Goal: Find contact information: Find contact information

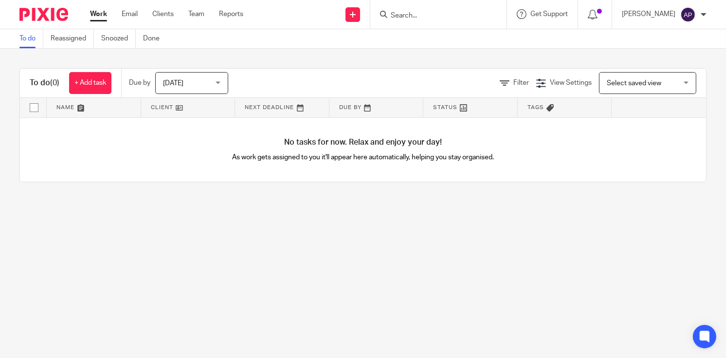
click at [416, 17] on input "Search" at bounding box center [434, 16] width 88 height 9
type input "F"
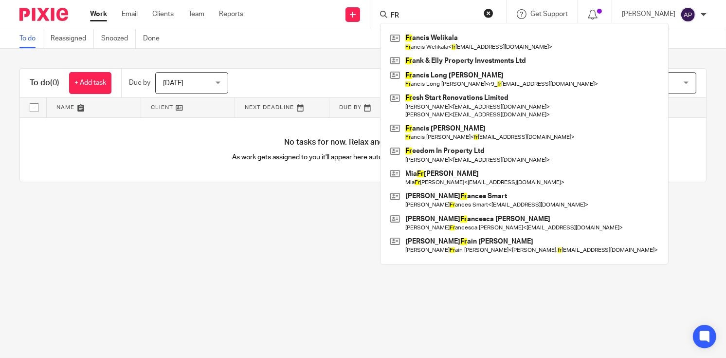
type input "F"
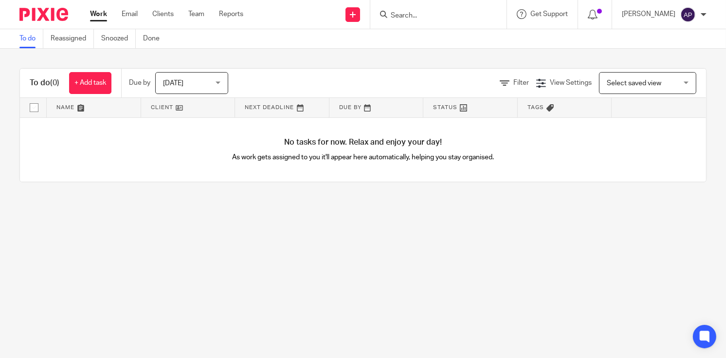
drag, startPoint x: 429, startPoint y: 14, endPoint x: 357, endPoint y: 278, distance: 273.9
click at [357, 278] on main "To do Reassigned Snoozed Done To do (0) + Add task Due by Today Today Today Tom…" at bounding box center [363, 179] width 726 height 358
click at [420, 17] on input "Search" at bounding box center [434, 16] width 88 height 9
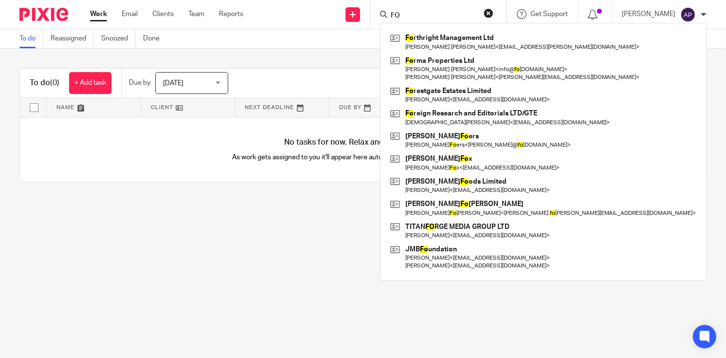
type input "F"
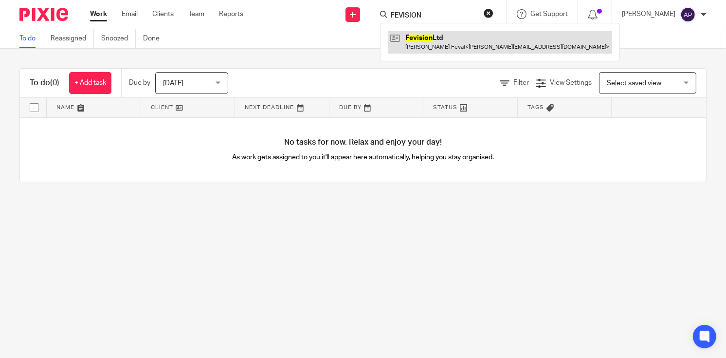
type input "FEVISION"
click at [436, 38] on link at bounding box center [500, 42] width 224 height 22
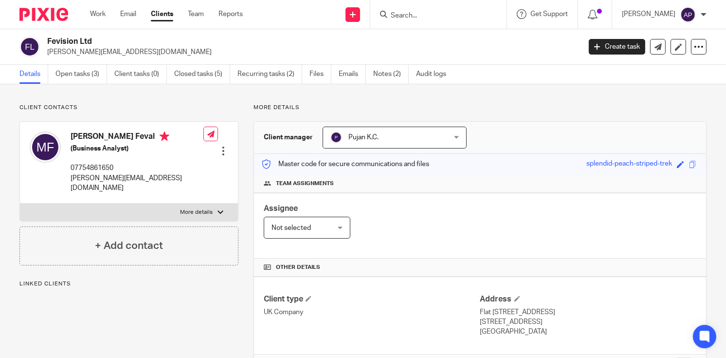
click at [97, 41] on div "Fevision Ltd magdiel.feval@gmail.com" at bounding box center [296, 47] width 555 height 20
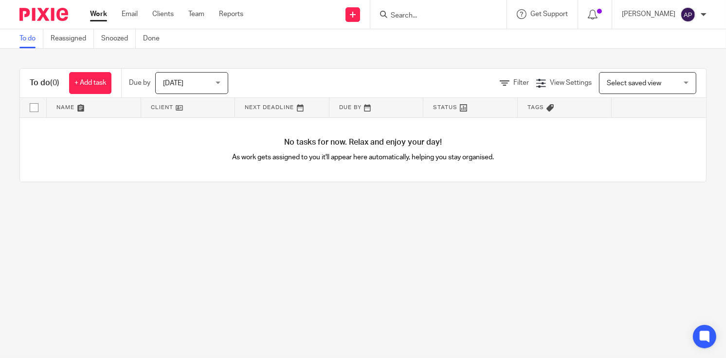
click at [415, 16] on input "Search" at bounding box center [434, 16] width 88 height 9
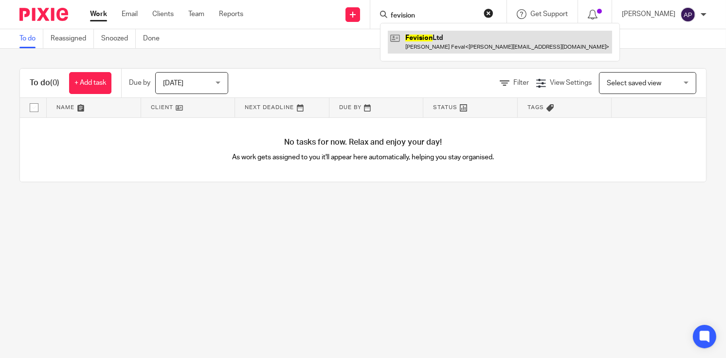
type input "fevision"
click at [464, 37] on link at bounding box center [500, 42] width 224 height 22
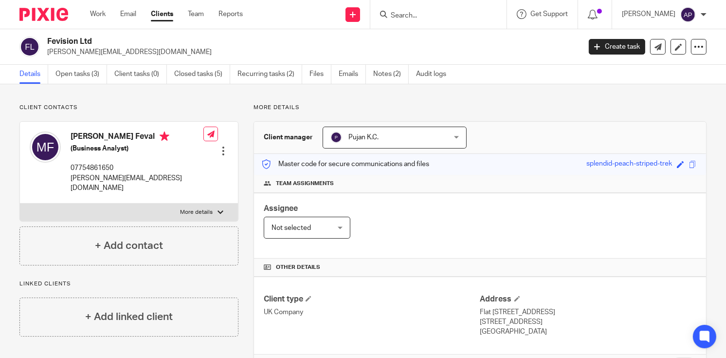
drag, startPoint x: 44, startPoint y: 38, endPoint x: 108, endPoint y: 38, distance: 63.3
click at [108, 38] on div "Fevision Ltd magdiel.feval@gmail.com" at bounding box center [296, 47] width 555 height 20
copy h2 "Fevision Ltd"
click at [419, 18] on input "Search" at bounding box center [434, 16] width 88 height 9
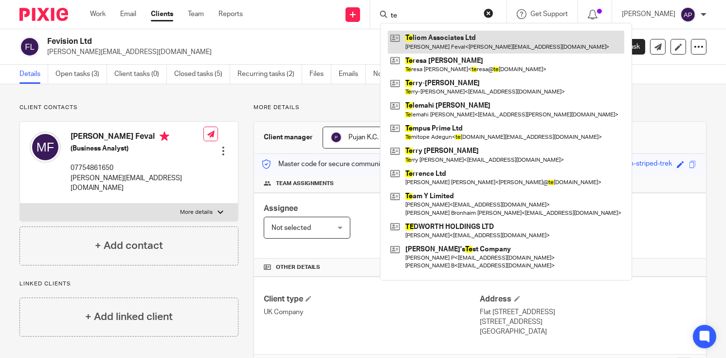
type input "te"
click at [469, 40] on link at bounding box center [506, 42] width 237 height 22
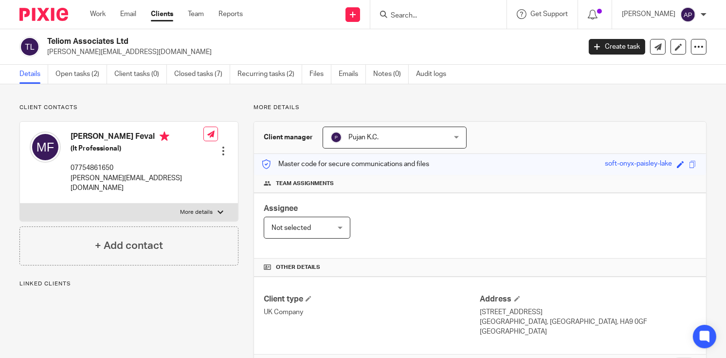
drag, startPoint x: 45, startPoint y: 40, endPoint x: 136, endPoint y: 40, distance: 91.0
click at [136, 40] on div "Teliom Associates Ltd magdiel.feval@gmail.com" at bounding box center [296, 47] width 555 height 20
copy h2 "Teliom Associates Ltd"
click at [411, 17] on input "Search" at bounding box center [434, 16] width 88 height 9
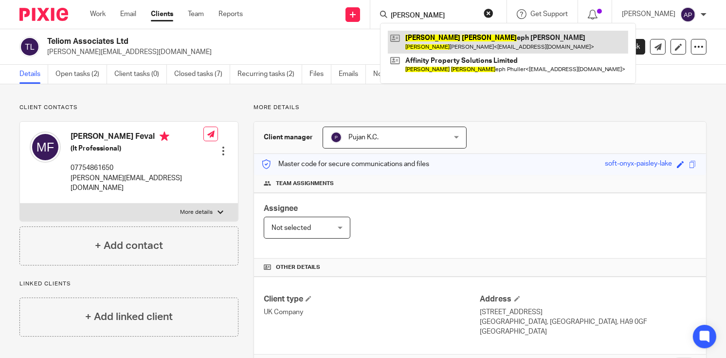
type input "DAVID JOS"
click at [459, 42] on link at bounding box center [508, 42] width 241 height 22
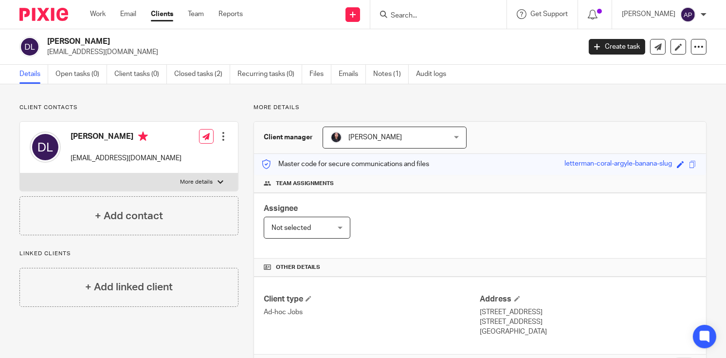
drag, startPoint x: 47, startPoint y: 39, endPoint x: 152, endPoint y: 39, distance: 105.2
click at [152, 39] on div "[PERSON_NAME] [EMAIL_ADDRESS][DOMAIN_NAME]" at bounding box center [296, 47] width 555 height 20
copy h2 "[PERSON_NAME]"
click at [424, 16] on input "Search" at bounding box center [434, 16] width 88 height 9
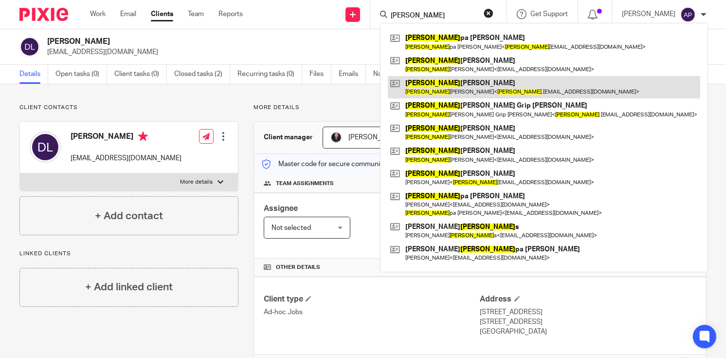
type input "[PERSON_NAME]"
click at [471, 89] on link at bounding box center [544, 87] width 313 height 22
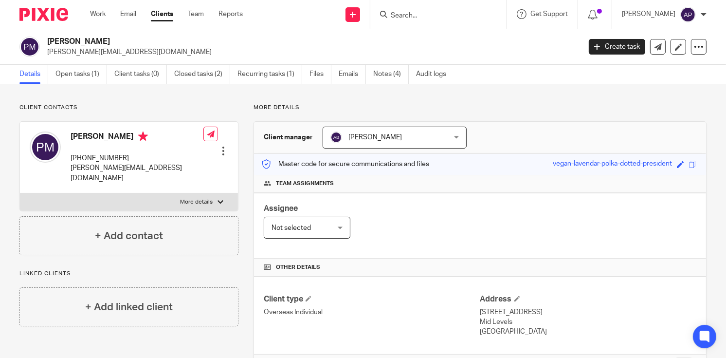
drag, startPoint x: 47, startPoint y: 39, endPoint x: 121, endPoint y: 38, distance: 74.0
click at [121, 38] on h2 "Philip Anthony May" at bounding box center [258, 42] width 422 height 10
copy h2 "Philip Anthony May"
click at [442, 20] on form at bounding box center [442, 14] width 104 height 12
click at [423, 14] on input "Search" at bounding box center [434, 16] width 88 height 9
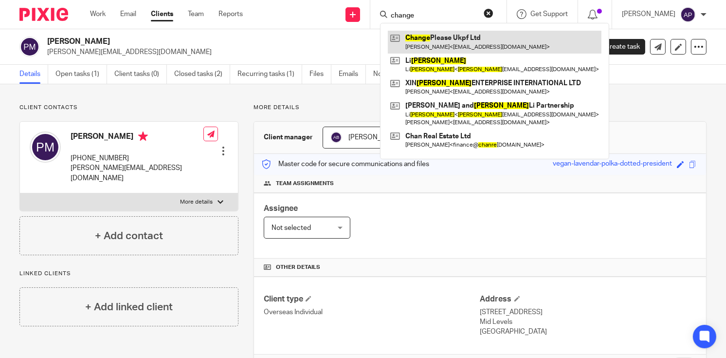
type input "change"
click at [478, 41] on link at bounding box center [495, 42] width 214 height 22
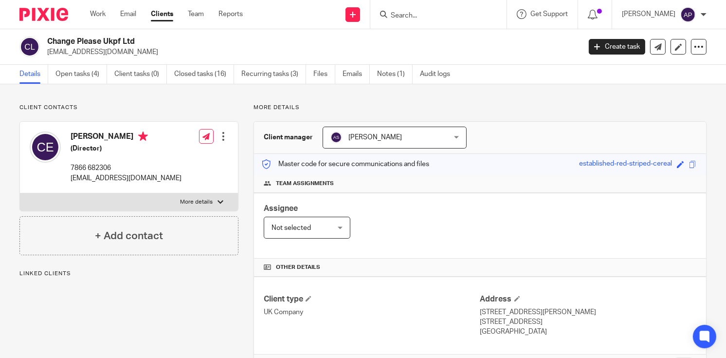
drag, startPoint x: 47, startPoint y: 39, endPoint x: 149, endPoint y: 39, distance: 102.2
click at [149, 39] on div "Change Please Ukpf Ltd [EMAIL_ADDRESS][DOMAIN_NAME]" at bounding box center [296, 47] width 555 height 20
copy h2 "Change Please Ukpf Ltd"
click at [410, 17] on input "Search" at bounding box center [434, 16] width 88 height 9
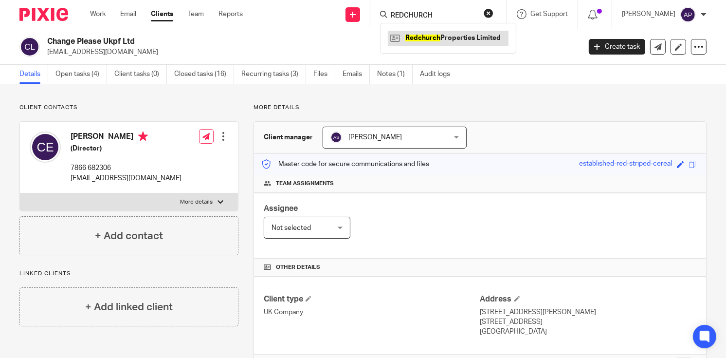
type input "REDCHURCH"
click at [464, 32] on link at bounding box center [448, 38] width 121 height 15
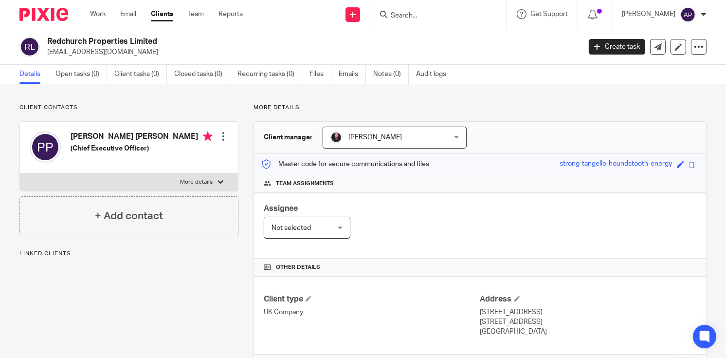
drag, startPoint x: 46, startPoint y: 42, endPoint x: 173, endPoint y: 42, distance: 127.6
click at [173, 42] on div "Redchurch Properties Limited [EMAIL_ADDRESS][DOMAIN_NAME]" at bounding box center [296, 47] width 555 height 20
copy h2 "Redchurch Properties Limited"
click at [82, 136] on h4 "[PERSON_NAME] [PERSON_NAME]" at bounding box center [142, 137] width 142 height 12
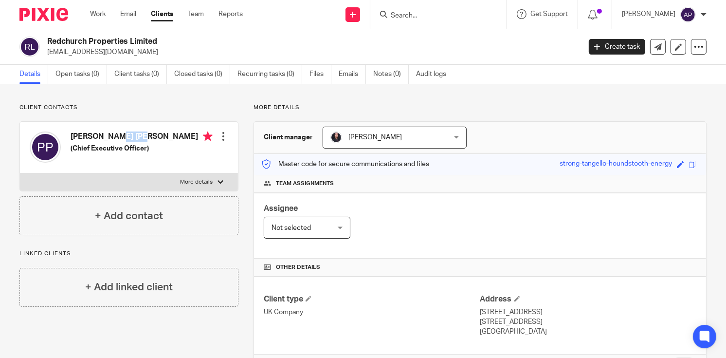
copy h4 "[PERSON_NAME]"
drag, startPoint x: 46, startPoint y: 52, endPoint x: 162, endPoint y: 51, distance: 115.9
click at [162, 51] on div "Redchurch Properties Limited [EMAIL_ADDRESS][DOMAIN_NAME]" at bounding box center [296, 47] width 555 height 20
copy p "[EMAIL_ADDRESS][DOMAIN_NAME]"
click at [405, 16] on input "Search" at bounding box center [434, 16] width 88 height 9
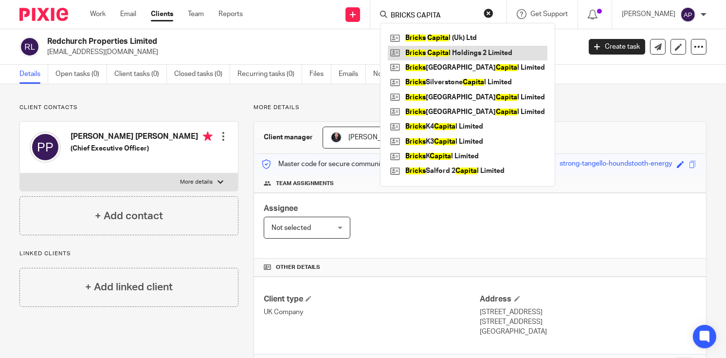
type input "BRICKS CAPITA"
click at [480, 53] on link at bounding box center [468, 53] width 160 height 15
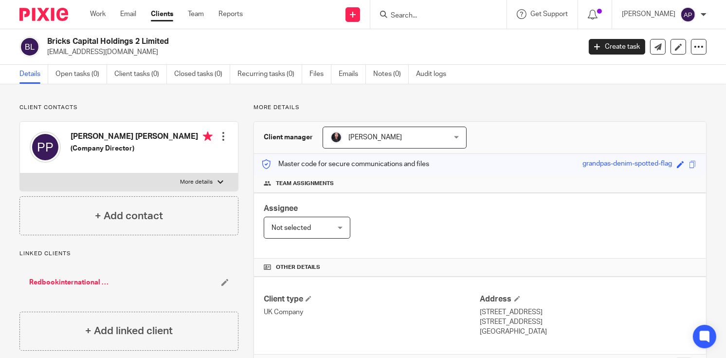
drag, startPoint x: 47, startPoint y: 41, endPoint x: 182, endPoint y: 40, distance: 134.9
click at [182, 40] on h2 "Bricks Capital Holdings 2 Limited" at bounding box center [258, 42] width 422 height 10
copy h2 "Bricks Capital Holdings 2 Limited"
drag, startPoint x: 45, startPoint y: 52, endPoint x: 163, endPoint y: 52, distance: 118.3
click at [163, 52] on div "Bricks Capital Holdings 2 Limited [EMAIL_ADDRESS][DOMAIN_NAME]" at bounding box center [296, 47] width 555 height 20
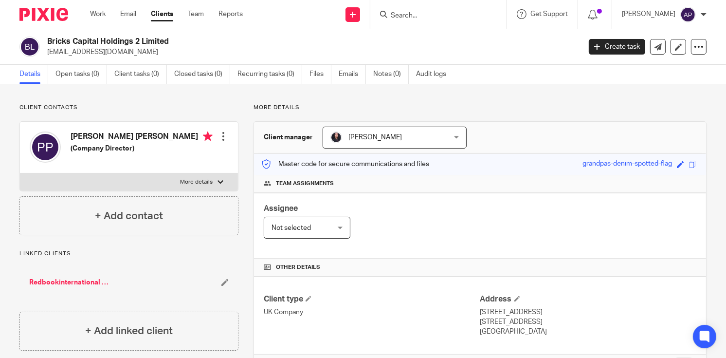
copy p "[EMAIL_ADDRESS][DOMAIN_NAME]"
click at [79, 133] on h4 "[PERSON_NAME] [PERSON_NAME]" at bounding box center [142, 137] width 142 height 12
copy h4 "[PERSON_NAME]"
click at [439, 18] on input "Search" at bounding box center [434, 16] width 88 height 9
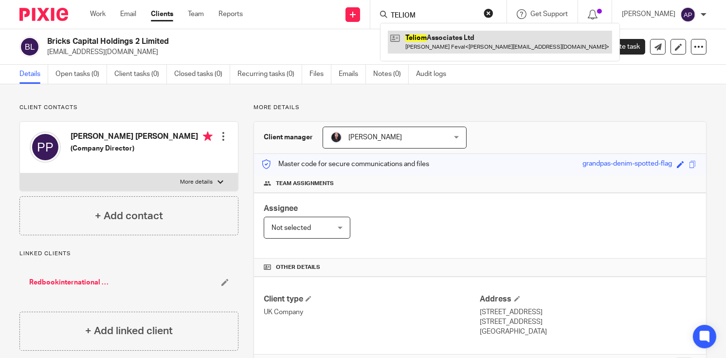
type input "TELIOM"
click at [459, 42] on link at bounding box center [500, 42] width 224 height 22
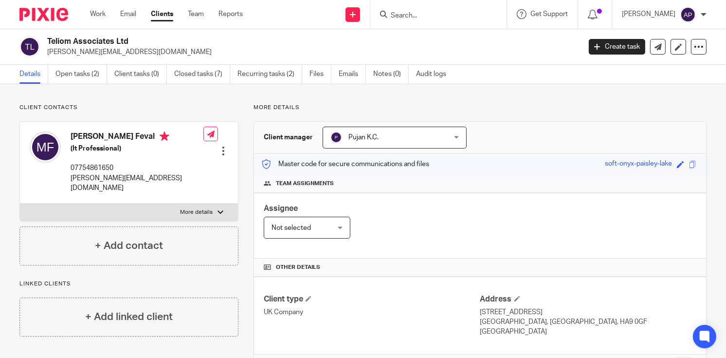
drag, startPoint x: 47, startPoint y: 40, endPoint x: 142, endPoint y: 40, distance: 94.9
click at [142, 40] on h2 "Teliom Associates Ltd" at bounding box center [258, 42] width 422 height 10
drag, startPoint x: 46, startPoint y: 51, endPoint x: 125, endPoint y: 51, distance: 78.9
click at [125, 51] on div "Teliom Associates Ltd magdiel.feval@gmail.com" at bounding box center [296, 47] width 555 height 20
copy p "magdiel.feval@gmail.com"
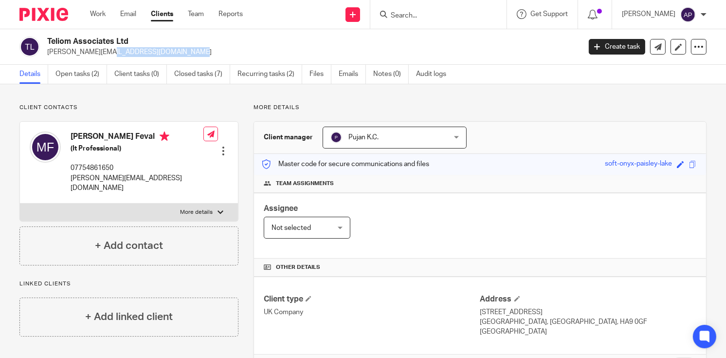
click at [86, 137] on h4 "Magdiel Feval" at bounding box center [137, 137] width 133 height 12
copy h4 "Magdiel"
click at [426, 17] on input "Search" at bounding box center [434, 16] width 88 height 9
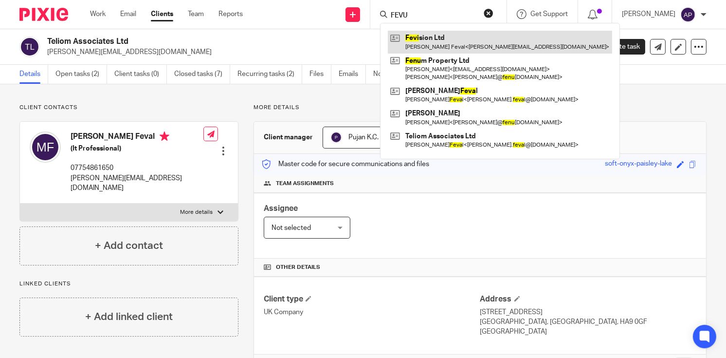
type input "FEVU"
click at [465, 42] on link at bounding box center [500, 42] width 224 height 22
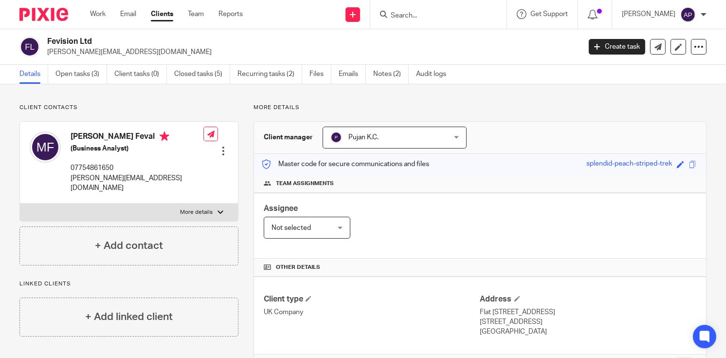
drag, startPoint x: 48, startPoint y: 39, endPoint x: 94, endPoint y: 42, distance: 46.3
click at [94, 42] on h2 "Fevision Ltd" at bounding box center [258, 42] width 422 height 10
copy h2 "Fevision Ltd"
drag, startPoint x: 46, startPoint y: 51, endPoint x: 148, endPoint y: 52, distance: 101.8
click at [148, 52] on div "Fevision Ltd [PERSON_NAME][EMAIL_ADDRESS][DOMAIN_NAME]" at bounding box center [296, 47] width 555 height 20
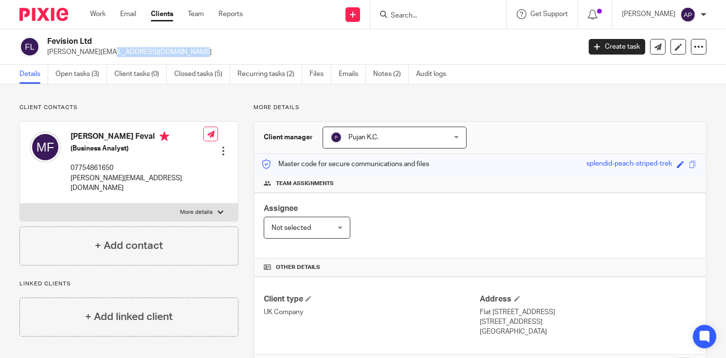
copy p "[PERSON_NAME][EMAIL_ADDRESS][DOMAIN_NAME]"
click at [81, 135] on h4 "[PERSON_NAME] Feval" at bounding box center [137, 137] width 133 height 12
copy h4 "[PERSON_NAME]"
click at [419, 15] on input "Search" at bounding box center [434, 16] width 88 height 9
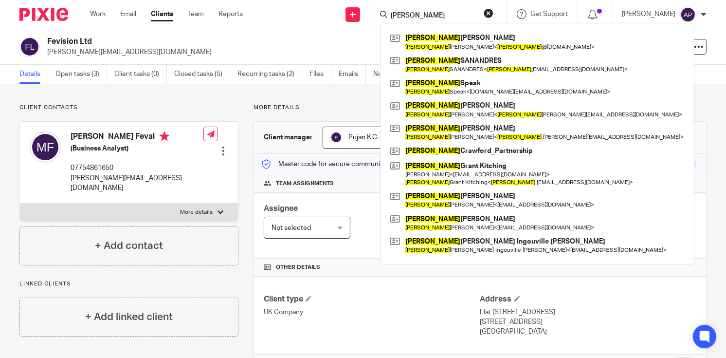
click at [428, 16] on input "DAVID" at bounding box center [434, 16] width 88 height 9
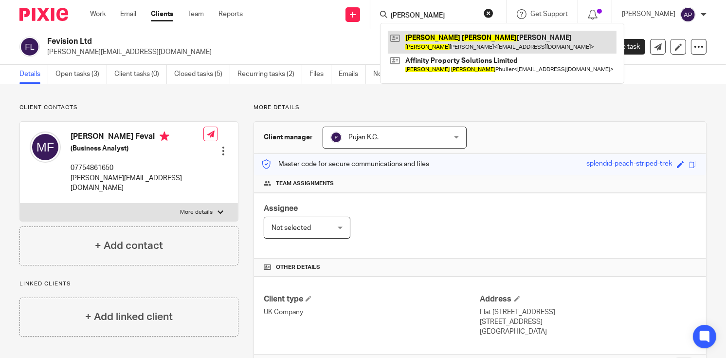
type input "DAVID JOSEPH"
click at [471, 37] on link at bounding box center [502, 42] width 229 height 22
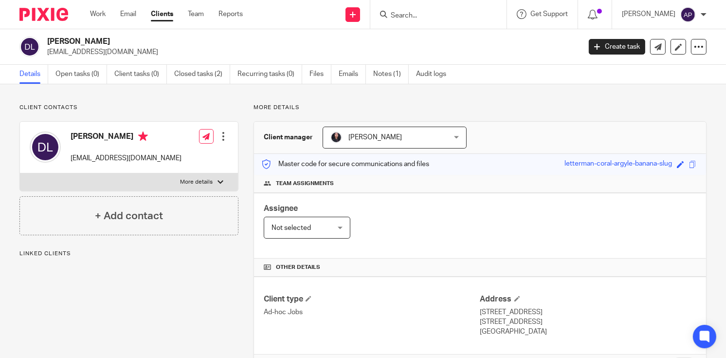
drag, startPoint x: 47, startPoint y: 38, endPoint x: 132, endPoint y: 39, distance: 85.2
click at [132, 39] on div "David Joseph Landers dlmotoagusta104@gmail.com" at bounding box center [296, 47] width 555 height 20
copy h2 "David Joseph Landers"
click at [412, 19] on input "Search" at bounding box center [434, 16] width 88 height 9
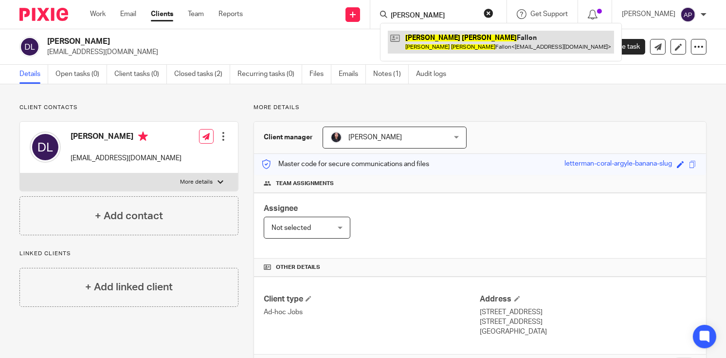
type input "SEAN PATRICK"
click at [461, 44] on link at bounding box center [501, 42] width 226 height 22
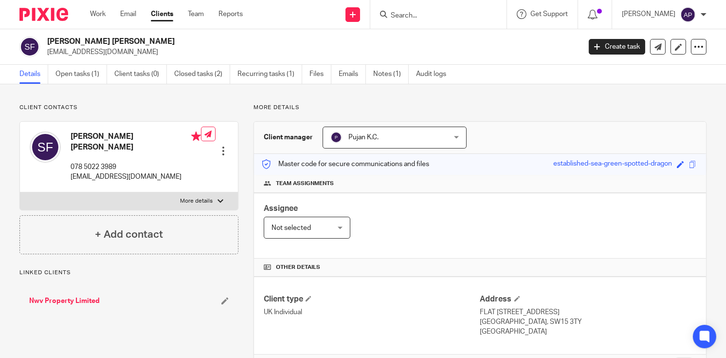
drag, startPoint x: 47, startPoint y: 40, endPoint x: 124, endPoint y: 40, distance: 77.4
click at [124, 40] on h2 "[PERSON_NAME] [PERSON_NAME]" at bounding box center [258, 42] width 422 height 10
copy h2 "[PERSON_NAME] [PERSON_NAME]"
click at [406, 15] on input "Search" at bounding box center [434, 16] width 88 height 9
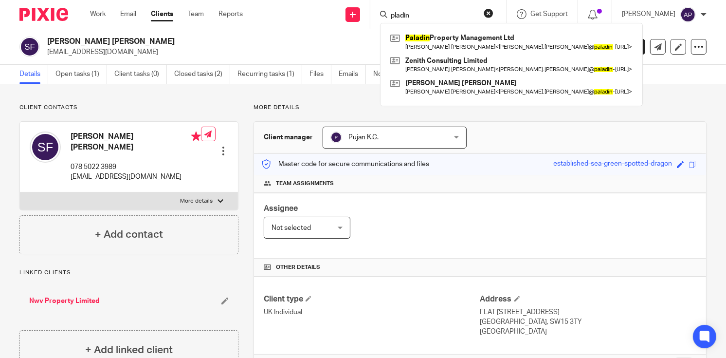
type input "pladin"
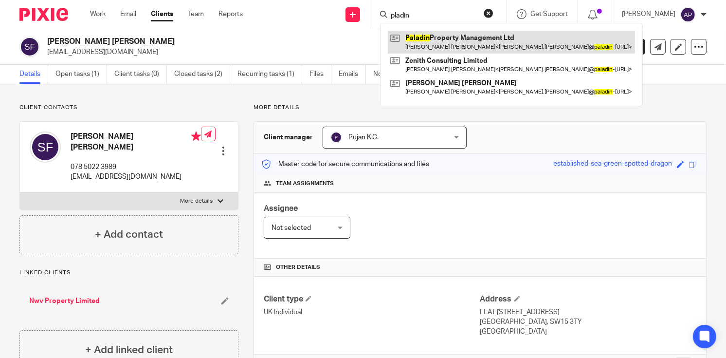
click at [449, 35] on link at bounding box center [511, 42] width 247 height 22
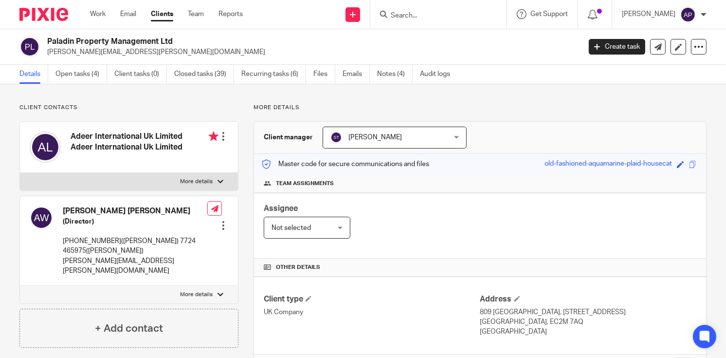
drag, startPoint x: 47, startPoint y: 39, endPoint x: 187, endPoint y: 42, distance: 140.7
click at [187, 42] on div "Paladin Property Management Ltd andrew.wright@paladin-property.co.uk" at bounding box center [296, 47] width 555 height 20
copy h2 "Paladin Property Management Ltd"
click at [405, 14] on input "Search" at bounding box center [434, 16] width 88 height 9
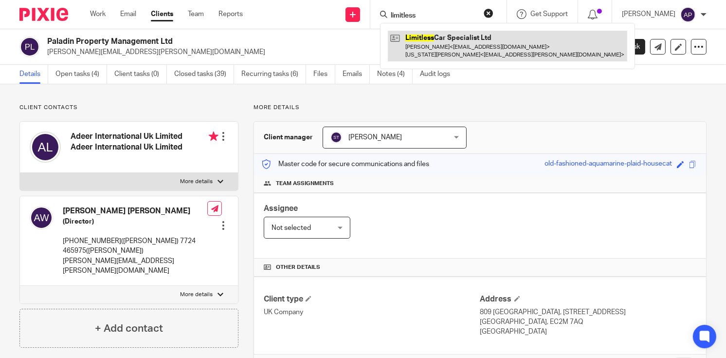
type input "limitless"
click at [457, 34] on link at bounding box center [508, 46] width 240 height 30
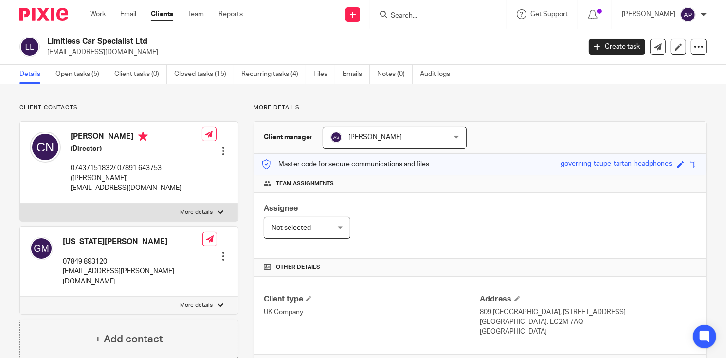
drag, startPoint x: 47, startPoint y: 40, endPoint x: 158, endPoint y: 41, distance: 110.5
click at [158, 41] on h2 "Limitless Car Specialist Ltd" at bounding box center [258, 42] width 422 height 10
copy h2 "Limitless Car Specialist Ltd"
click at [436, 19] on input "Search" at bounding box center [434, 16] width 88 height 9
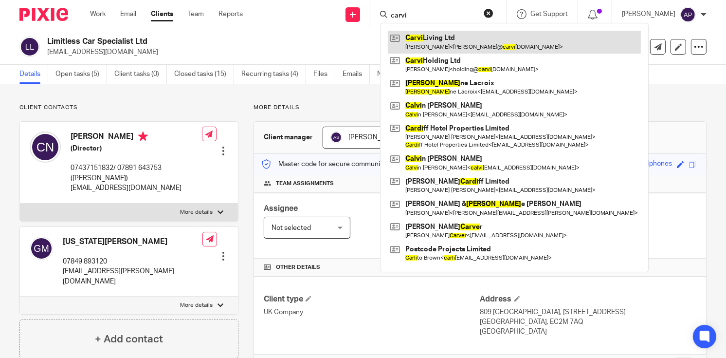
type input "carvi"
click at [447, 41] on link at bounding box center [514, 42] width 253 height 22
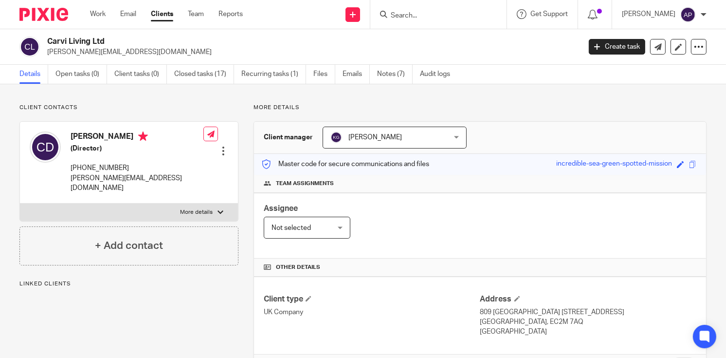
drag, startPoint x: 47, startPoint y: 38, endPoint x: 109, endPoint y: 41, distance: 61.9
click at [109, 41] on h2 "Carvi Living Ltd" at bounding box center [258, 42] width 422 height 10
copy h2 "Carvi Living Ltd"
click at [409, 16] on input "Search" at bounding box center [434, 16] width 88 height 9
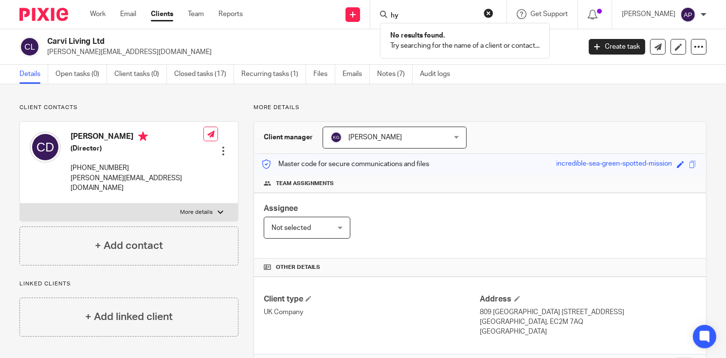
type input "h"
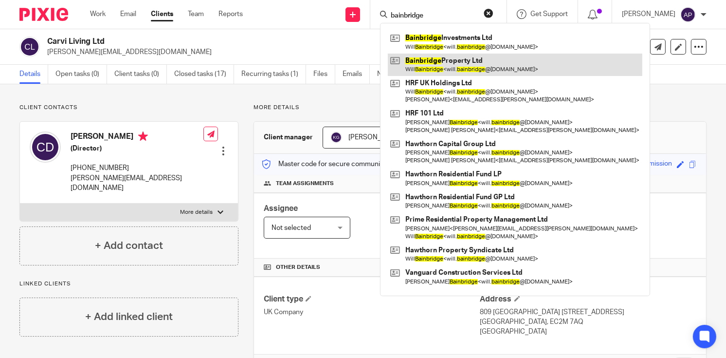
type input "bainbridge"
click at [467, 66] on link at bounding box center [515, 65] width 255 height 22
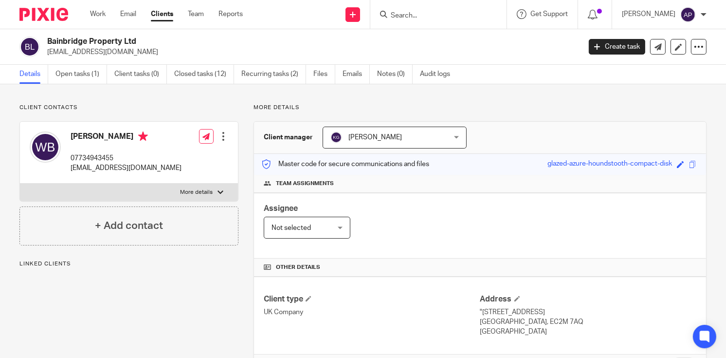
drag, startPoint x: 48, startPoint y: 41, endPoint x: 143, endPoint y: 41, distance: 94.9
click at [143, 41] on h2 "Bainbridge Property Ltd" at bounding box center [258, 42] width 422 height 10
copy h2 "Bainbridge Property Ltd"
click at [416, 16] on input "Search" at bounding box center [434, 16] width 88 height 9
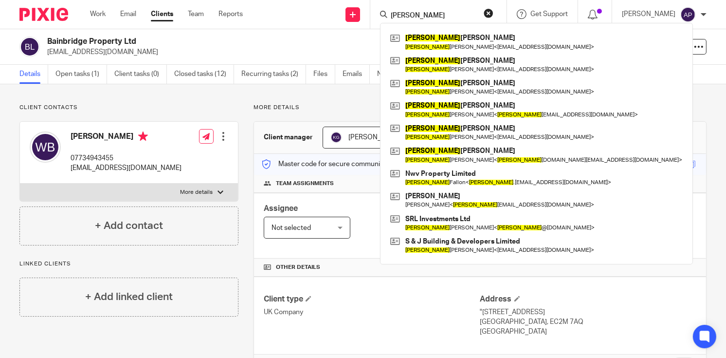
click at [424, 12] on input "sean" at bounding box center [434, 16] width 88 height 9
type input "s"
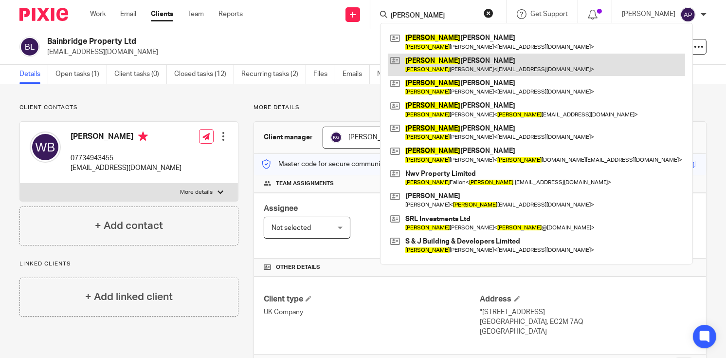
type input "Sean"
click at [446, 65] on link at bounding box center [536, 65] width 297 height 22
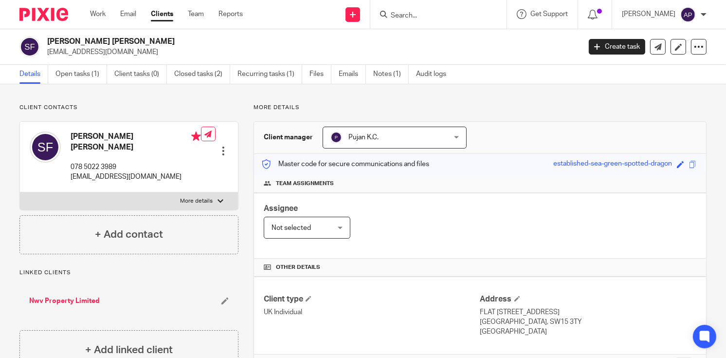
drag, startPoint x: 48, startPoint y: 40, endPoint x: 121, endPoint y: 38, distance: 73.5
click at [121, 38] on h2 "[PERSON_NAME] [PERSON_NAME]" at bounding box center [258, 42] width 422 height 10
copy h2 "[PERSON_NAME] [PERSON_NAME]"
drag, startPoint x: 47, startPoint y: 51, endPoint x: 154, endPoint y: 51, distance: 107.1
click at [154, 51] on div "[PERSON_NAME] [PERSON_NAME] [EMAIL_ADDRESS][DOMAIN_NAME]" at bounding box center [296, 47] width 555 height 20
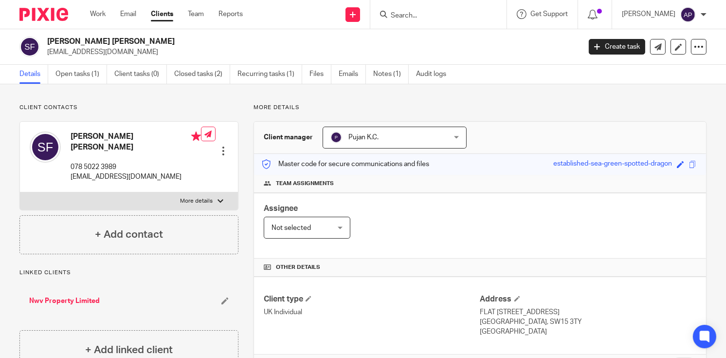
copy p "[EMAIL_ADDRESS][DOMAIN_NAME]"
click at [76, 134] on h4 "[PERSON_NAME] [PERSON_NAME]" at bounding box center [136, 141] width 130 height 21
copy h4 "[PERSON_NAME]"
click at [419, 19] on input "Search" at bounding box center [434, 16] width 88 height 9
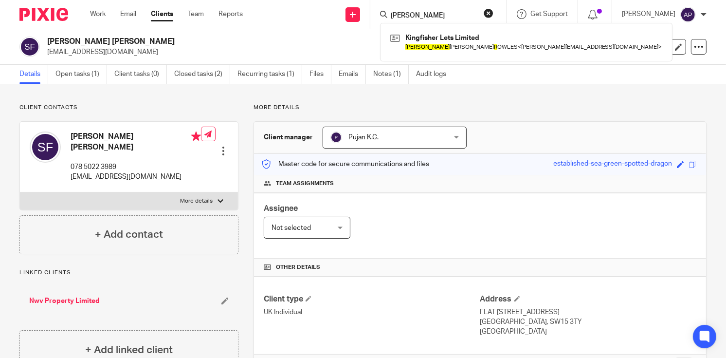
type input "[PERSON_NAME]"
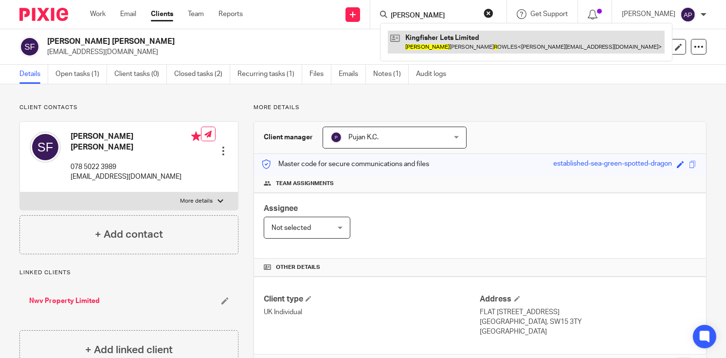
click at [456, 40] on link at bounding box center [526, 42] width 277 height 22
